Goal: Task Accomplishment & Management: Manage account settings

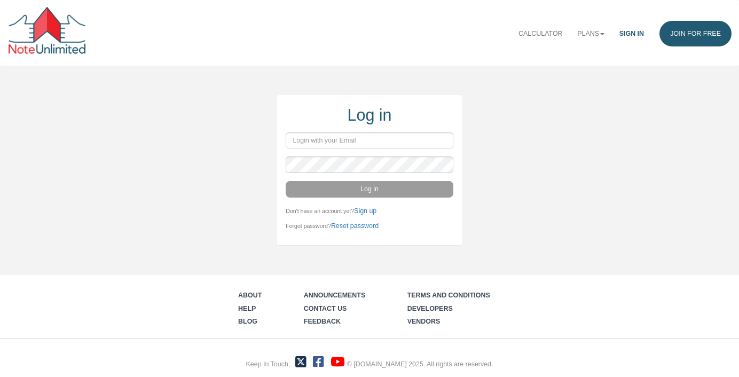
type input "mortonkw@gmail.com"
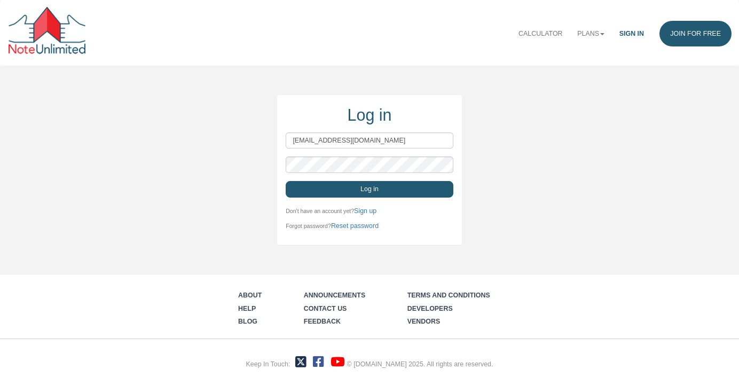
click at [318, 190] on button "Log in" at bounding box center [370, 189] width 168 height 16
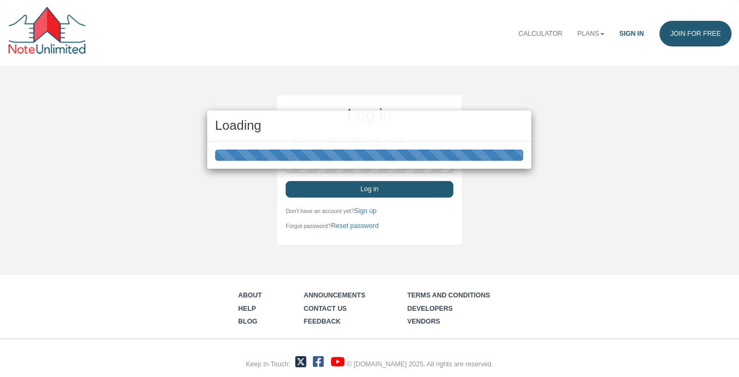
click at [318, 190] on div "Loading" at bounding box center [369, 188] width 739 height 377
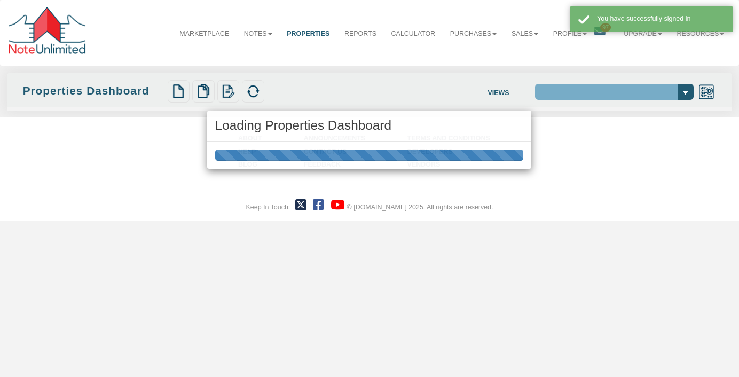
select select "138"
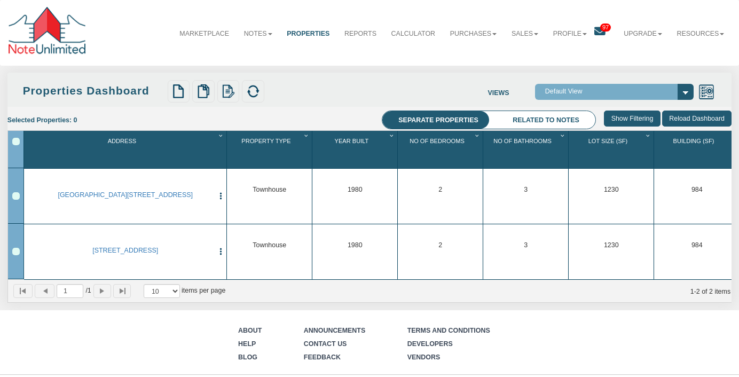
click at [601, 26] on span "97" at bounding box center [605, 27] width 11 height 8
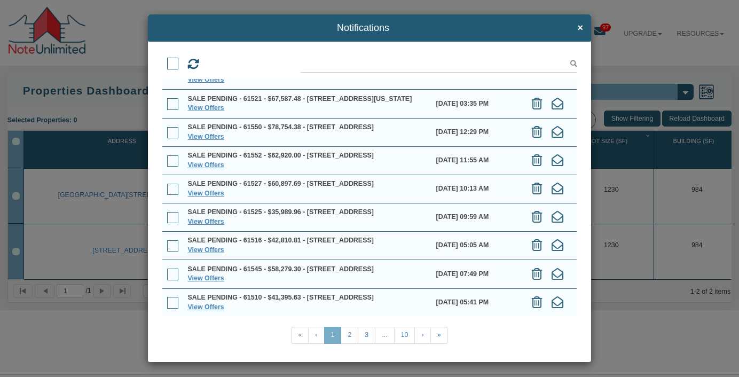
scroll to position [141, 0]
click at [348, 335] on link "2" at bounding box center [350, 335] width 18 height 17
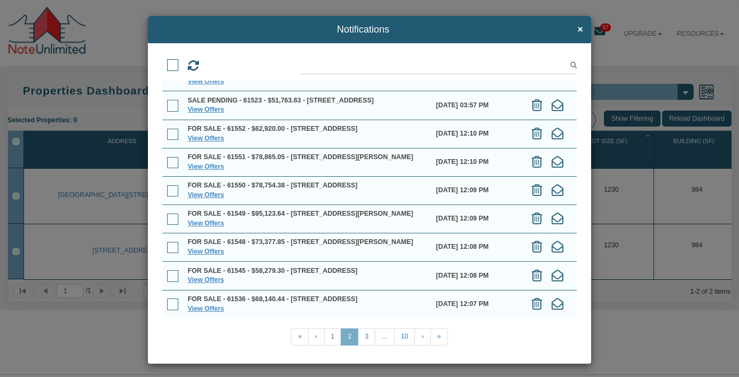
scroll to position [103, 0]
click at [367, 338] on link "3" at bounding box center [367, 336] width 18 height 17
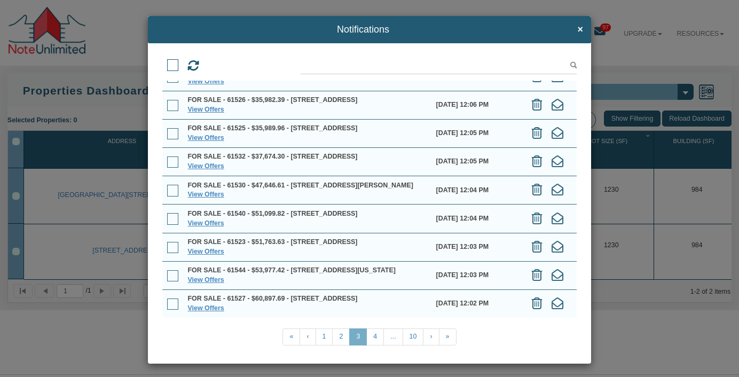
scroll to position [2, 0]
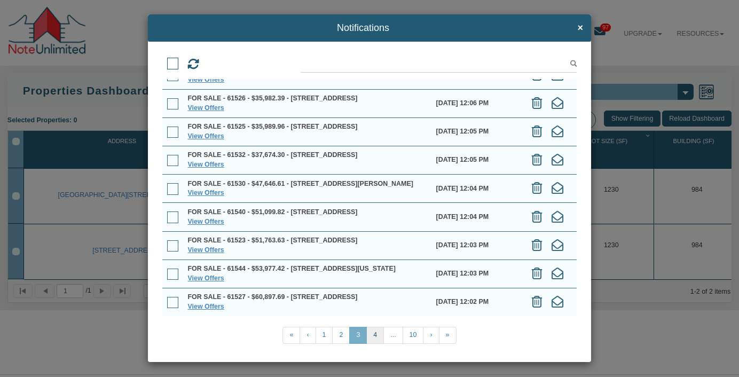
click at [375, 335] on link "4" at bounding box center [375, 335] width 18 height 17
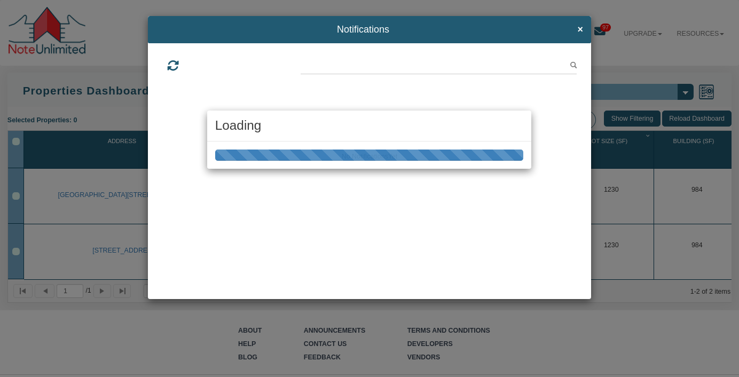
scroll to position [0, 0]
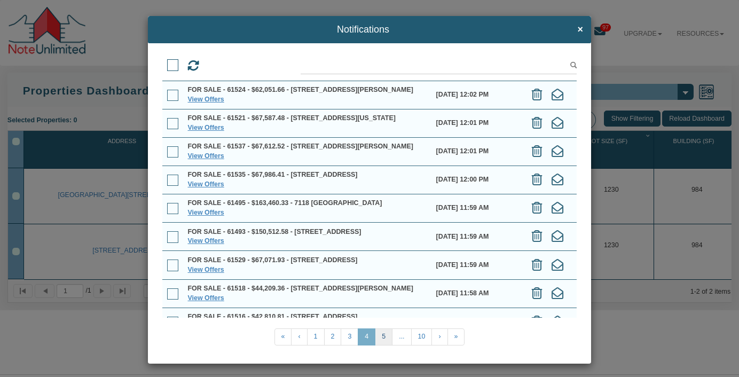
click at [383, 338] on link "5" at bounding box center [384, 336] width 18 height 17
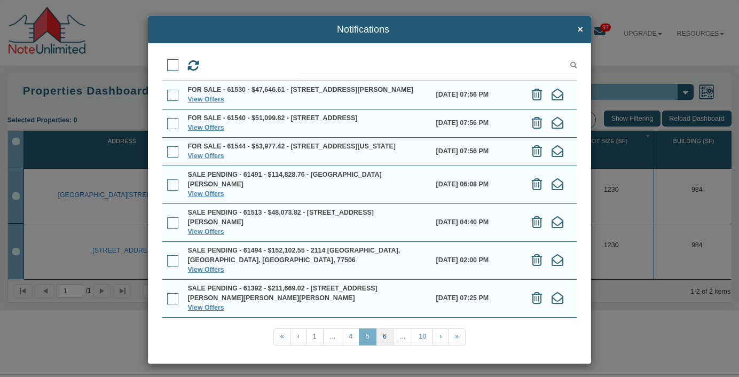
click at [386, 338] on link "6" at bounding box center [385, 336] width 18 height 17
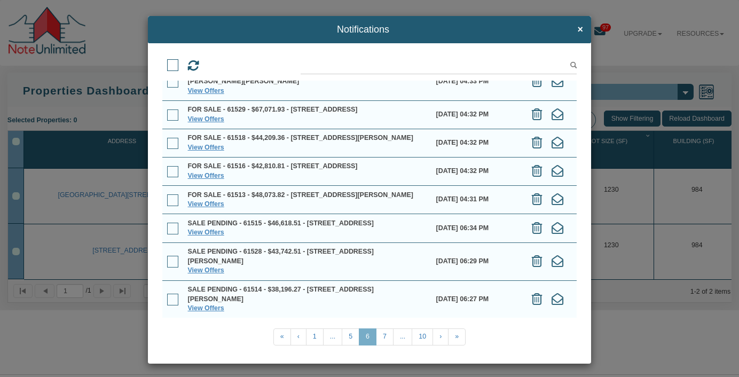
scroll to position [103, 0]
click at [385, 341] on link "7" at bounding box center [385, 336] width 18 height 17
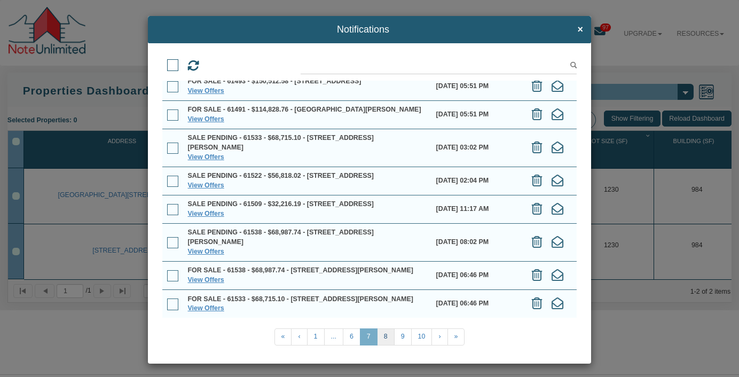
click at [385, 338] on link "8" at bounding box center [386, 336] width 18 height 17
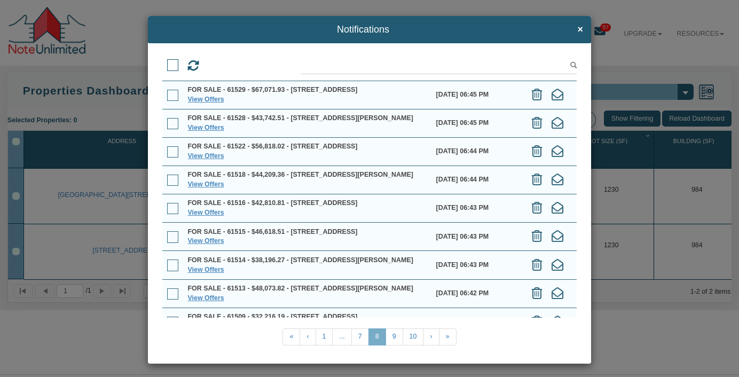
scroll to position [92, 0]
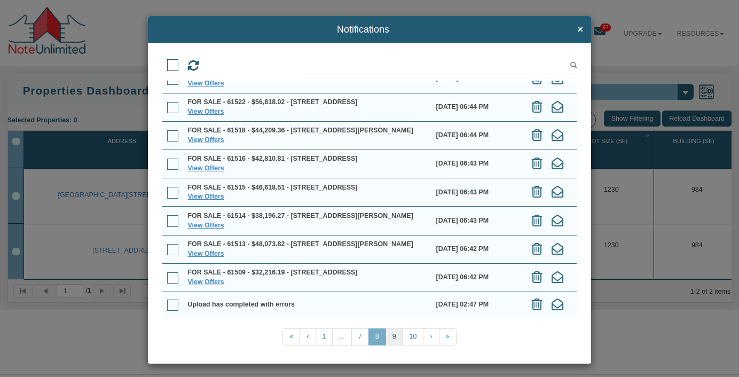
click at [392, 337] on link "9" at bounding box center [394, 336] width 18 height 17
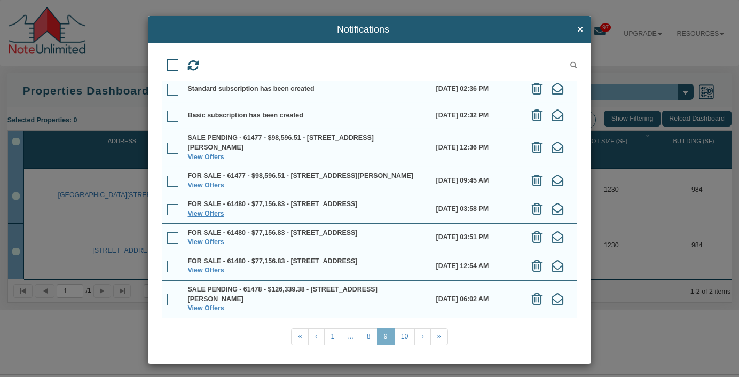
scroll to position [0, 0]
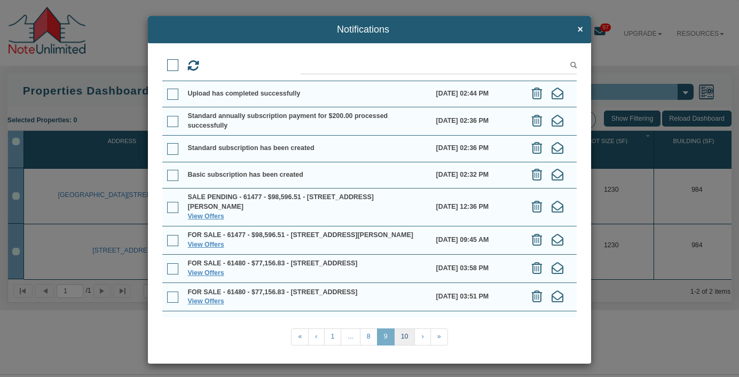
click at [404, 336] on link "10" at bounding box center [404, 336] width 21 height 17
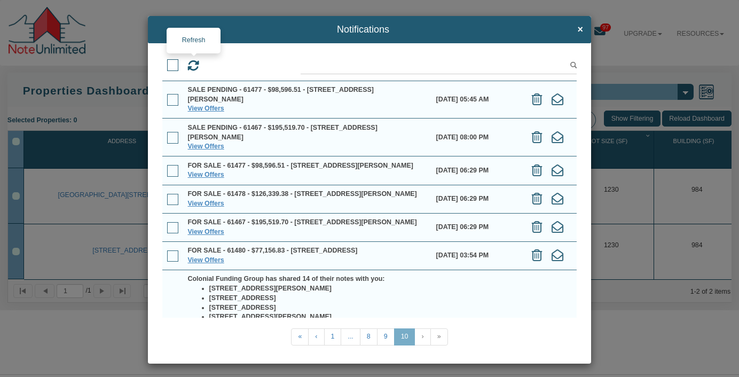
click at [191, 66] on icon at bounding box center [193, 66] width 12 height 12
click at [370, 339] on link "8" at bounding box center [369, 336] width 18 height 17
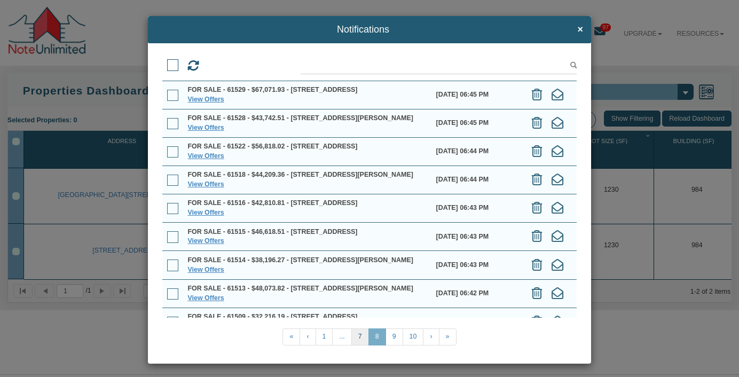
click at [359, 340] on link "7" at bounding box center [360, 336] width 18 height 17
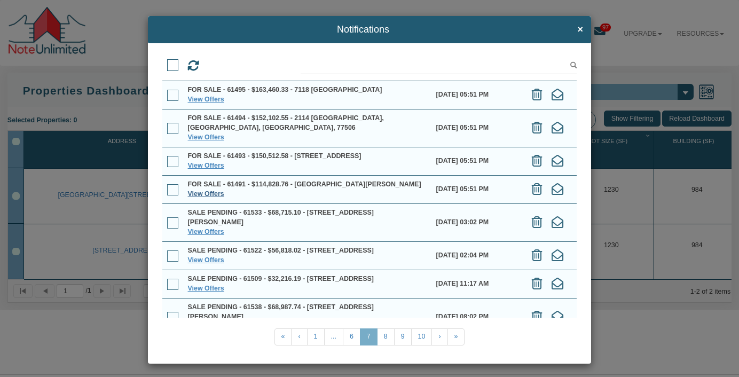
click at [208, 190] on link "View Offers" at bounding box center [206, 193] width 36 height 7
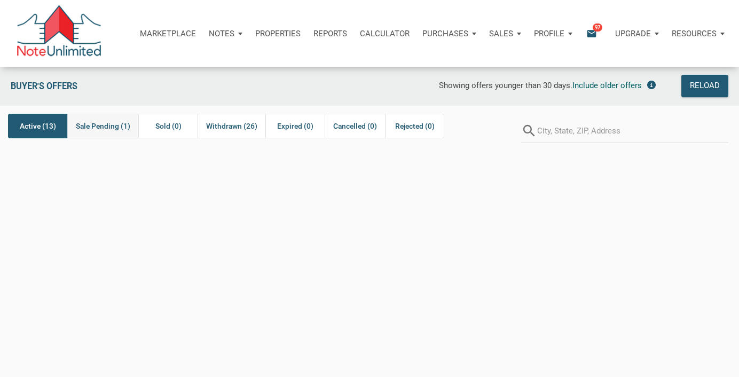
click at [98, 125] on span "Sale Pending (1)" at bounding box center [103, 126] width 54 height 13
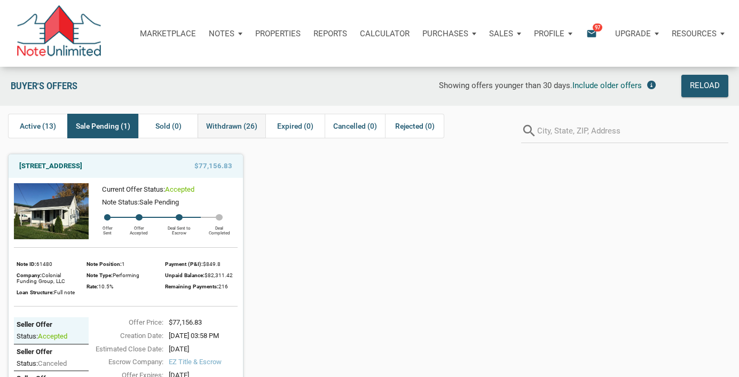
click at [239, 124] on span "Withdrawn (26)" at bounding box center [231, 126] width 51 height 13
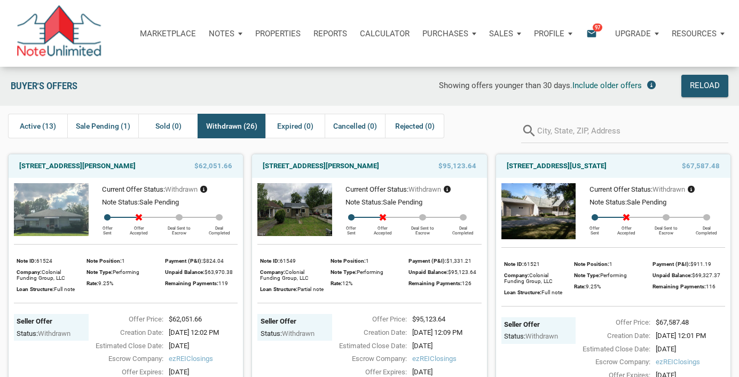
click at [159, 30] on p "Marketplace" at bounding box center [168, 34] width 56 height 10
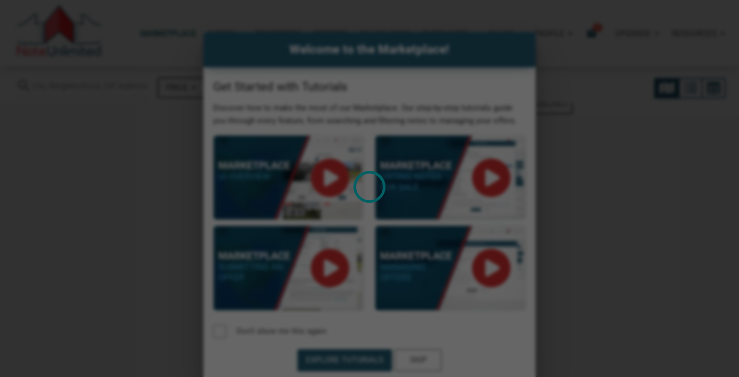
click at [512, 70] on div "Loading" at bounding box center [369, 188] width 739 height 377
click at [517, 46] on div "Loading" at bounding box center [369, 188] width 739 height 377
click at [609, 147] on div "Loading" at bounding box center [369, 188] width 739 height 377
click at [572, 88] on div "Loading" at bounding box center [369, 188] width 739 height 377
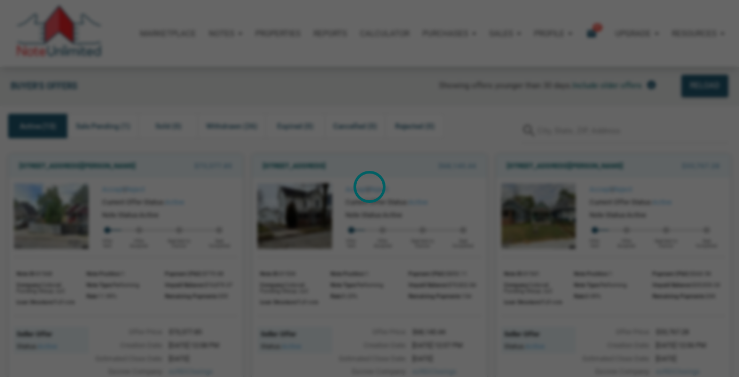
click at [569, 200] on div "Loading" at bounding box center [369, 188] width 739 height 377
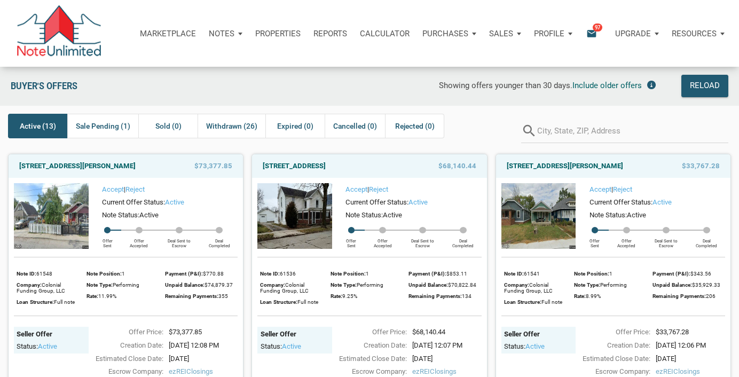
click at [430, 34] on p "Purchases" at bounding box center [445, 34] width 46 height 10
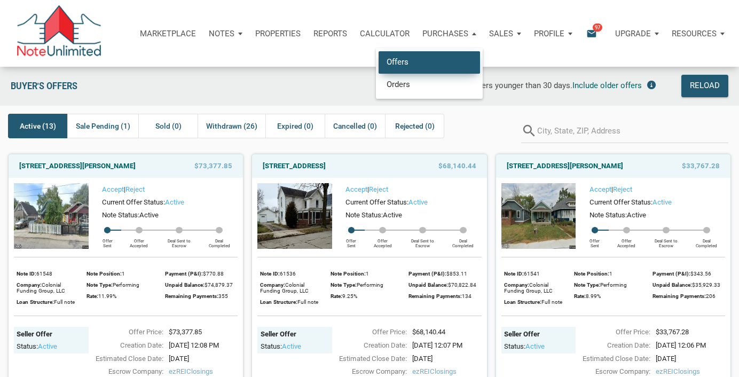
click at [406, 68] on link "Offers" at bounding box center [428, 62] width 101 height 22
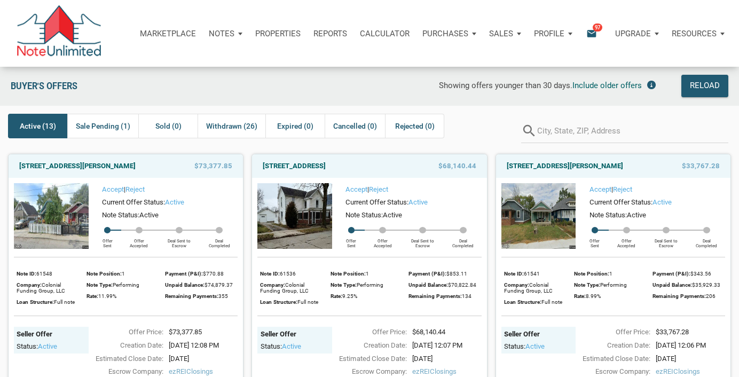
click at [592, 30] on icon "email" at bounding box center [591, 33] width 13 height 12
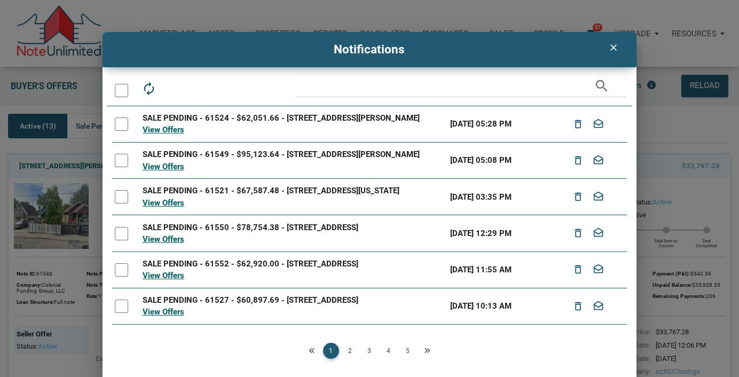
click at [400, 350] on link "5" at bounding box center [408, 351] width 16 height 16
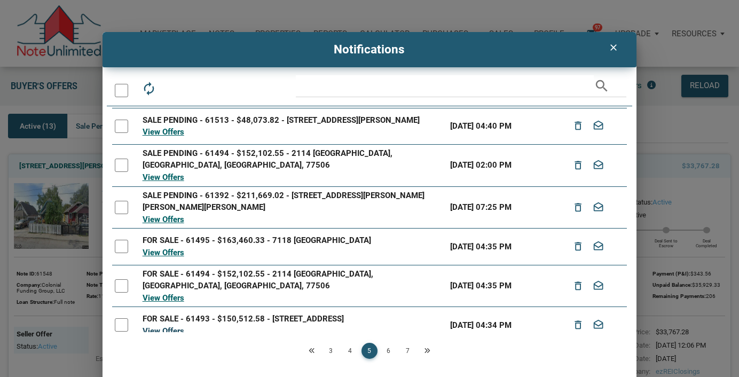
scroll to position [3, 0]
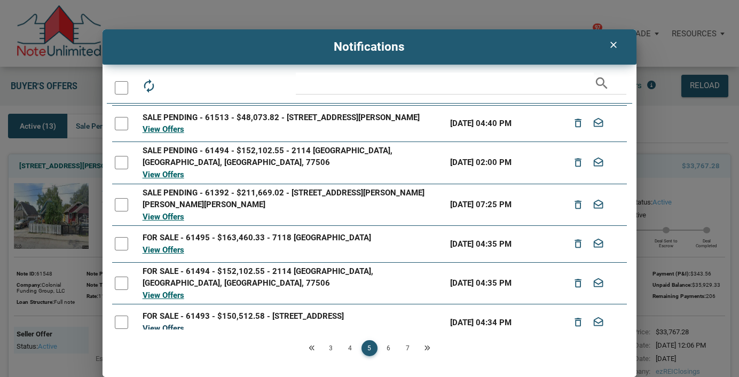
click at [163, 324] on link "View Offers" at bounding box center [164, 329] width 42 height 10
